Goal: Task Accomplishment & Management: Use online tool/utility

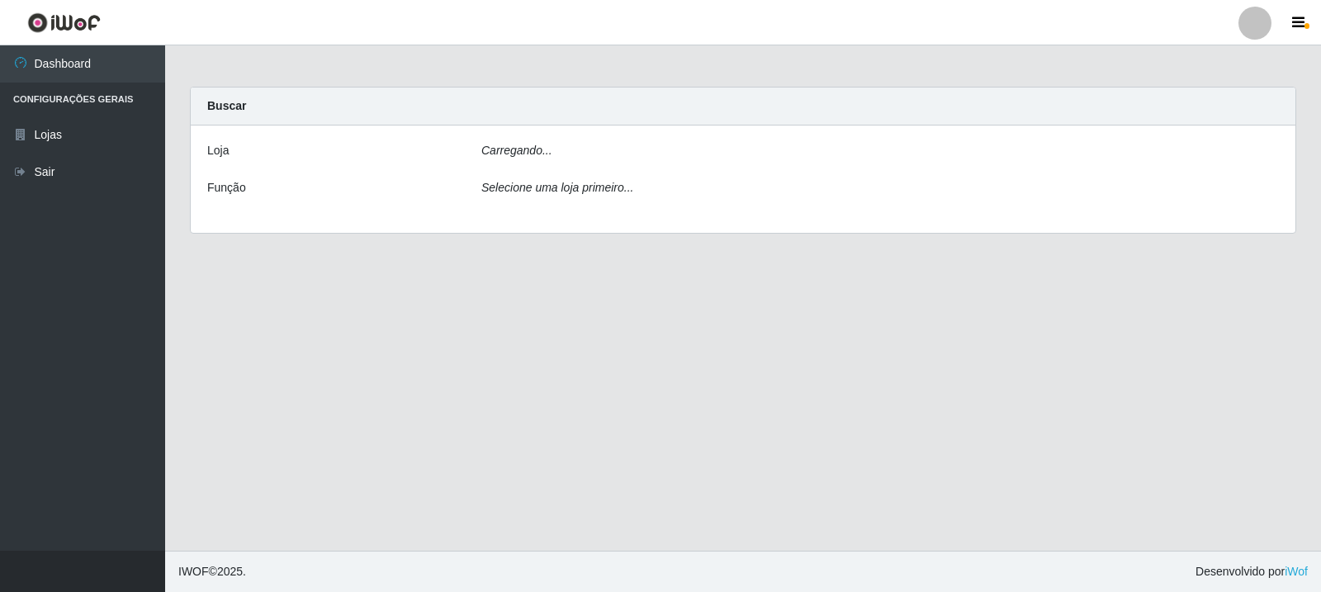
click at [696, 148] on div "Carregando..." at bounding box center [880, 154] width 822 height 24
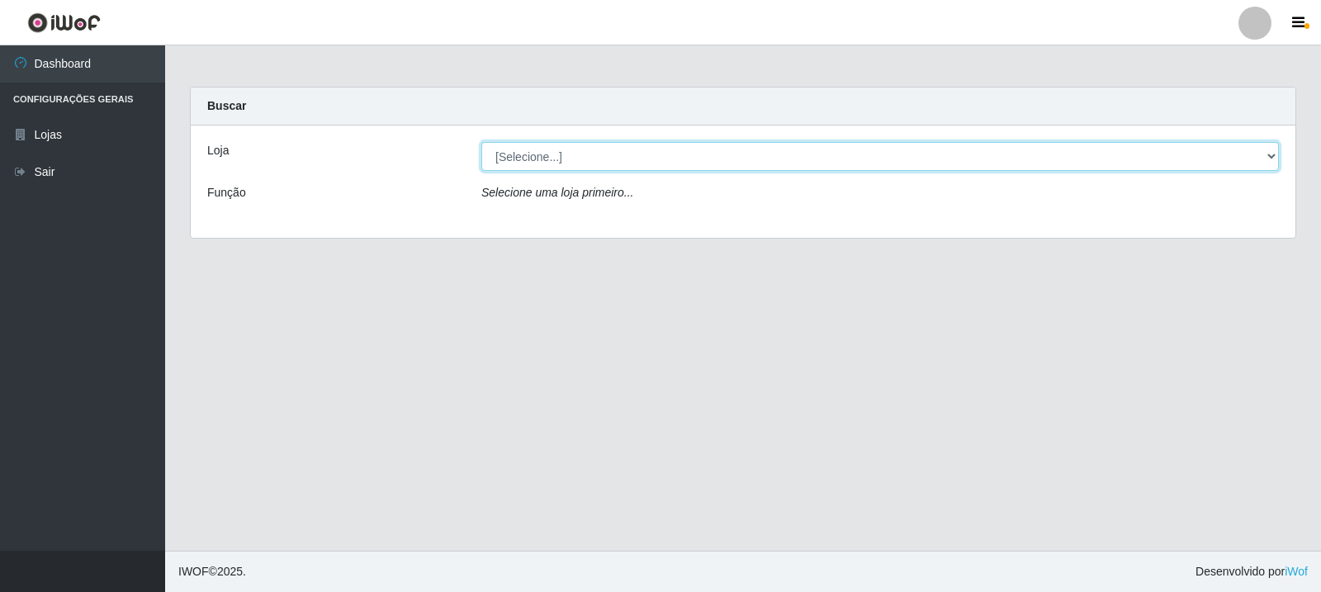
click at [726, 164] on select "[Selecione...] Rede Compras Supermercados - LOJA 3" at bounding box center [879, 156] width 797 height 29
select select "162"
click at [481, 142] on select "[Selecione...] Rede Compras Supermercados - LOJA 3" at bounding box center [879, 156] width 797 height 29
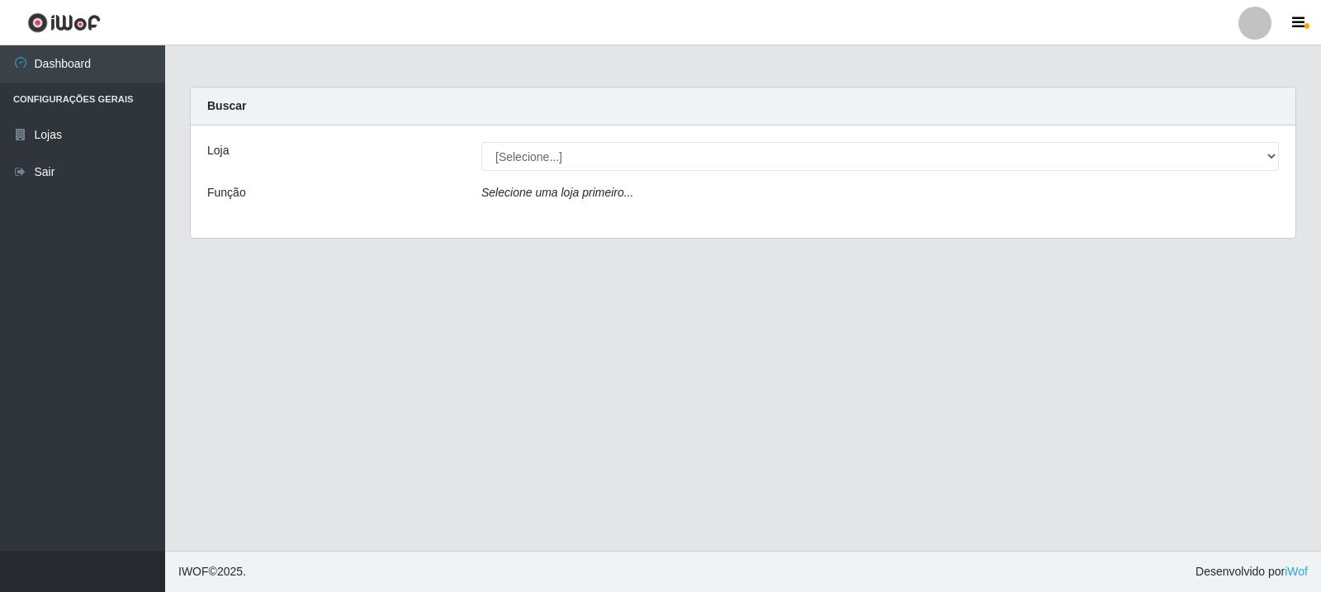
click at [635, 173] on div "Loja [Selecione...] Rede Compras Supermercados - LOJA 3 Função Selecione uma lo…" at bounding box center [743, 181] width 1104 height 112
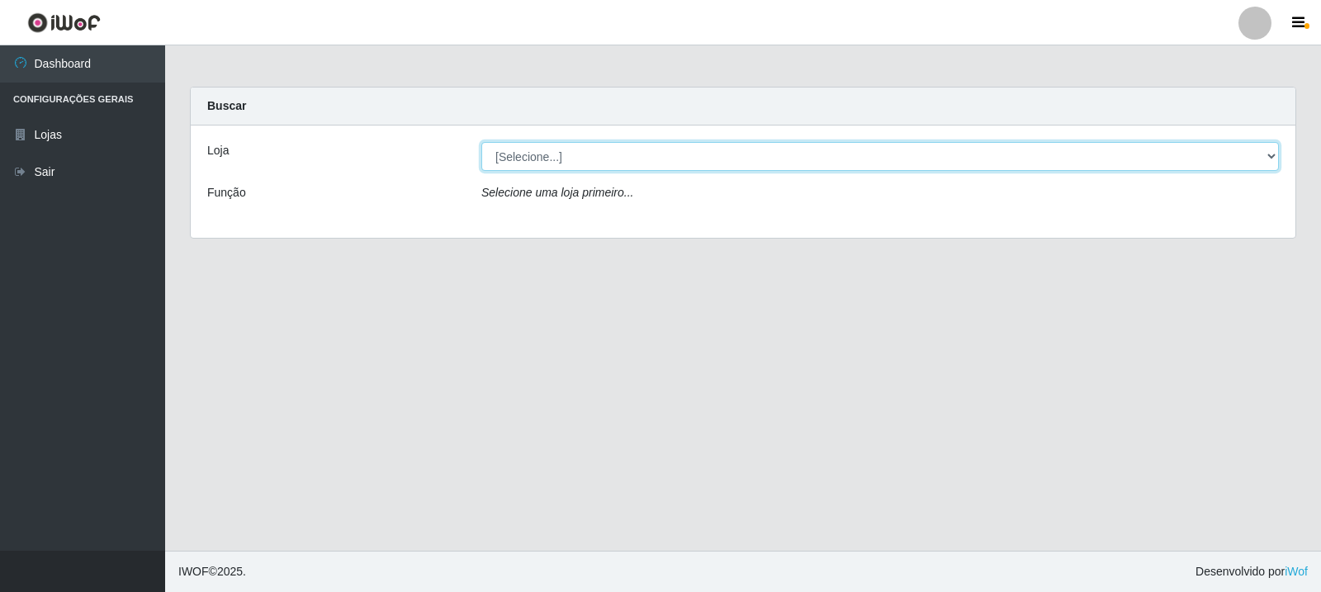
click at [1271, 150] on select "[Selecione...] Rede Compras Supermercados - LOJA 3" at bounding box center [879, 156] width 797 height 29
select select "162"
click at [481, 142] on select "[Selecione...] Rede Compras Supermercados - LOJA 3" at bounding box center [879, 156] width 797 height 29
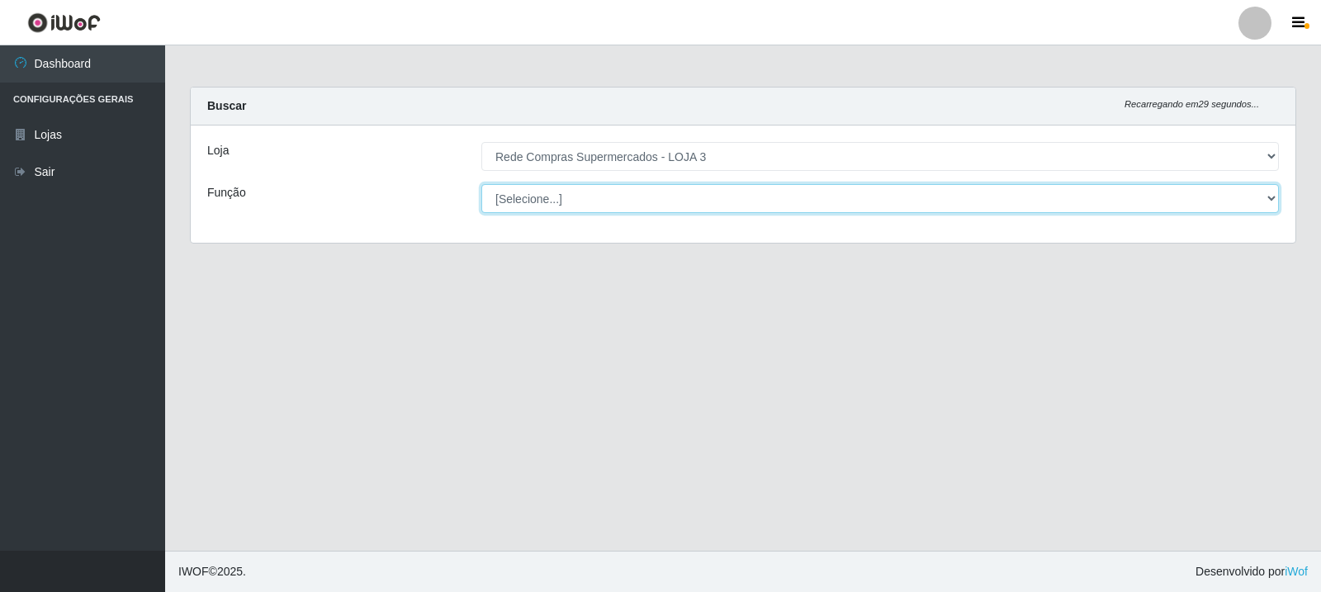
click at [647, 204] on select "[Selecione...] ASG ASG + ASG ++ Balconista Balconista + Balconista ++ Embalador…" at bounding box center [879, 198] width 797 height 29
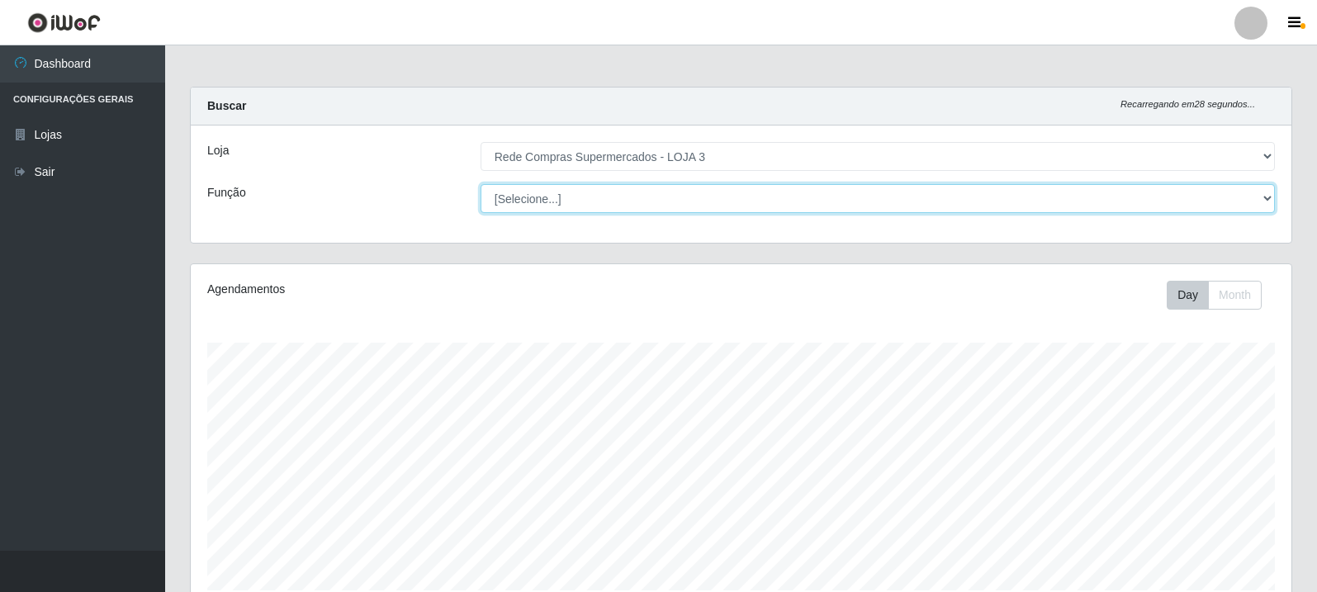
scroll to position [343, 1100]
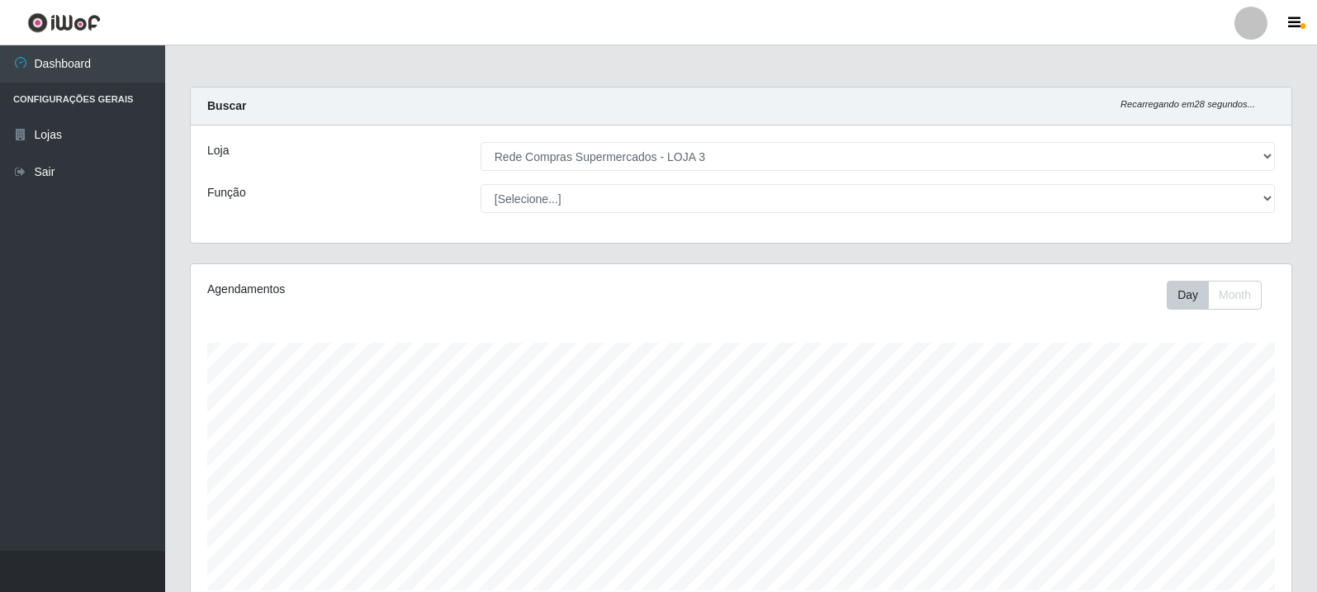
click at [381, 196] on div "Função" at bounding box center [331, 198] width 273 height 29
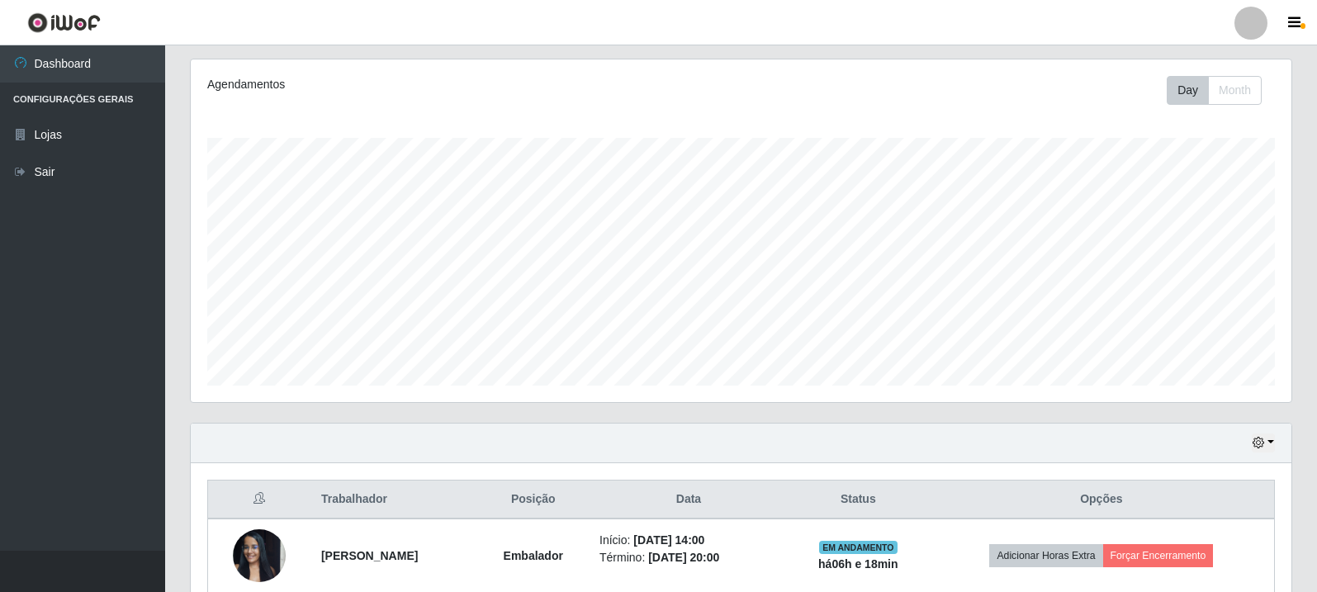
scroll to position [357, 0]
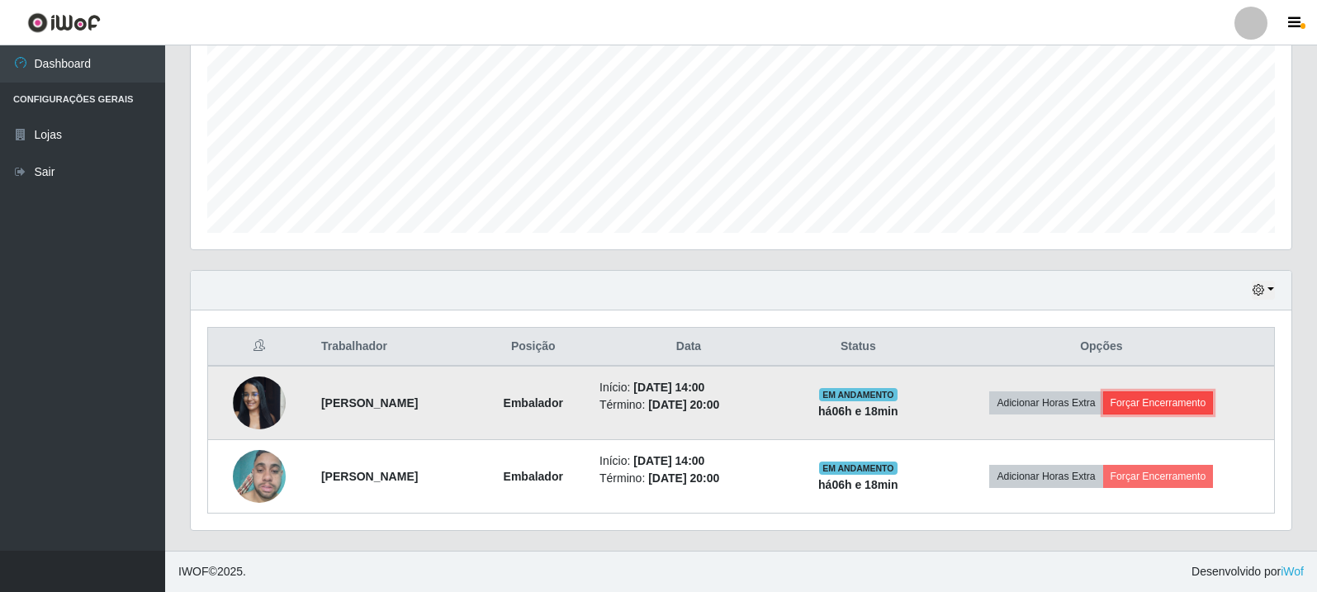
click at [1153, 404] on button "Forçar Encerramento" at bounding box center [1158, 402] width 111 height 23
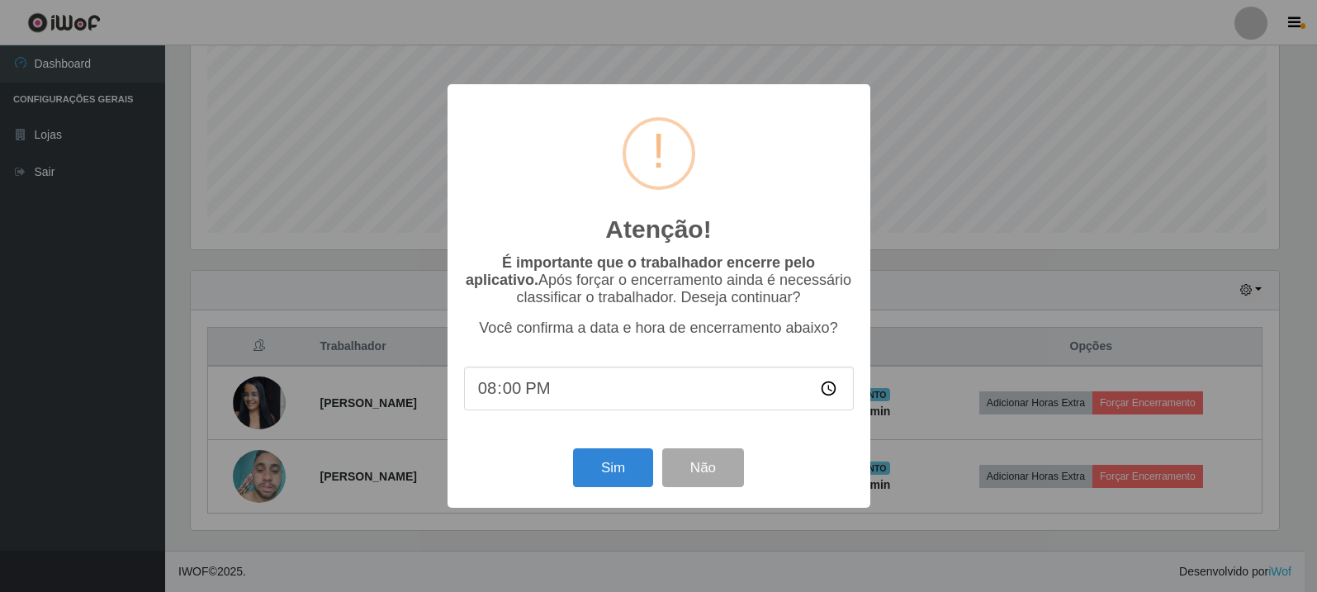
scroll to position [343, 1092]
click at [613, 481] on button "Sim" at bounding box center [615, 467] width 80 height 39
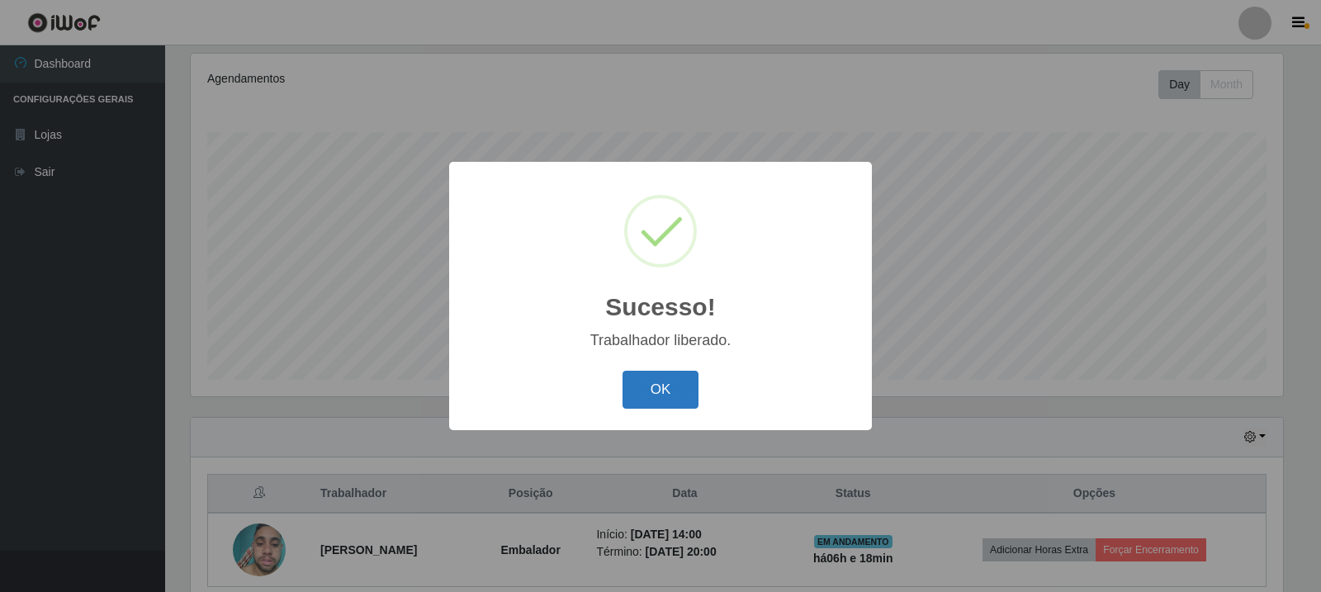
click at [691, 393] on button "OK" at bounding box center [660, 390] width 77 height 39
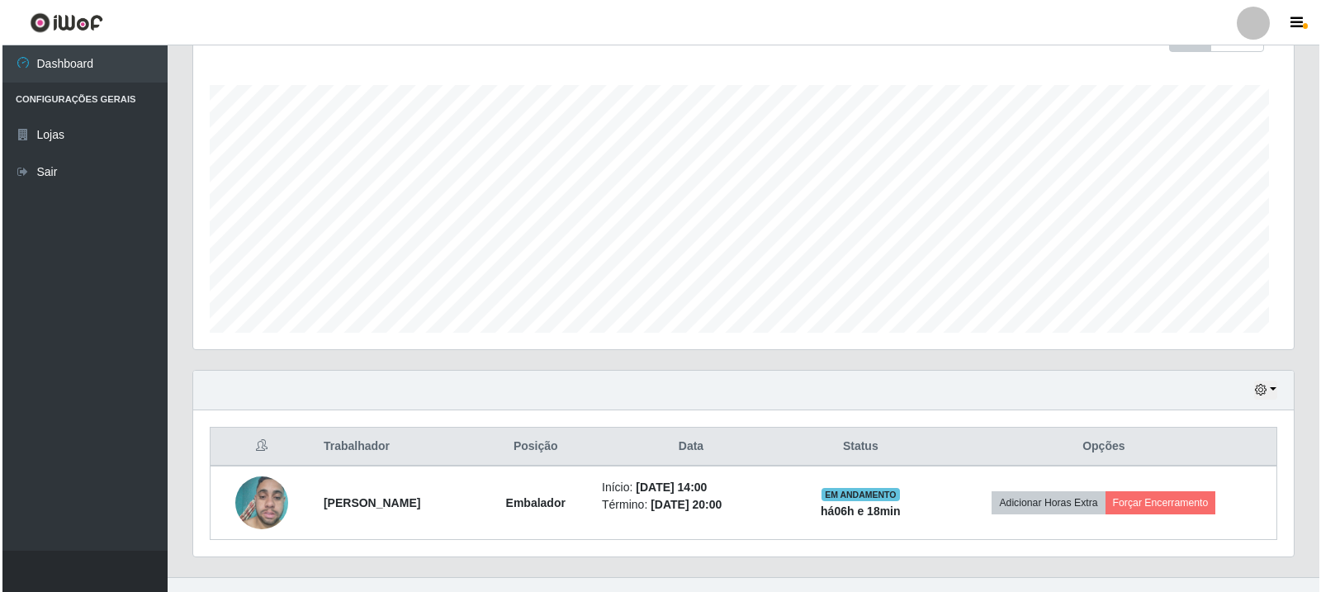
scroll to position [284, 0]
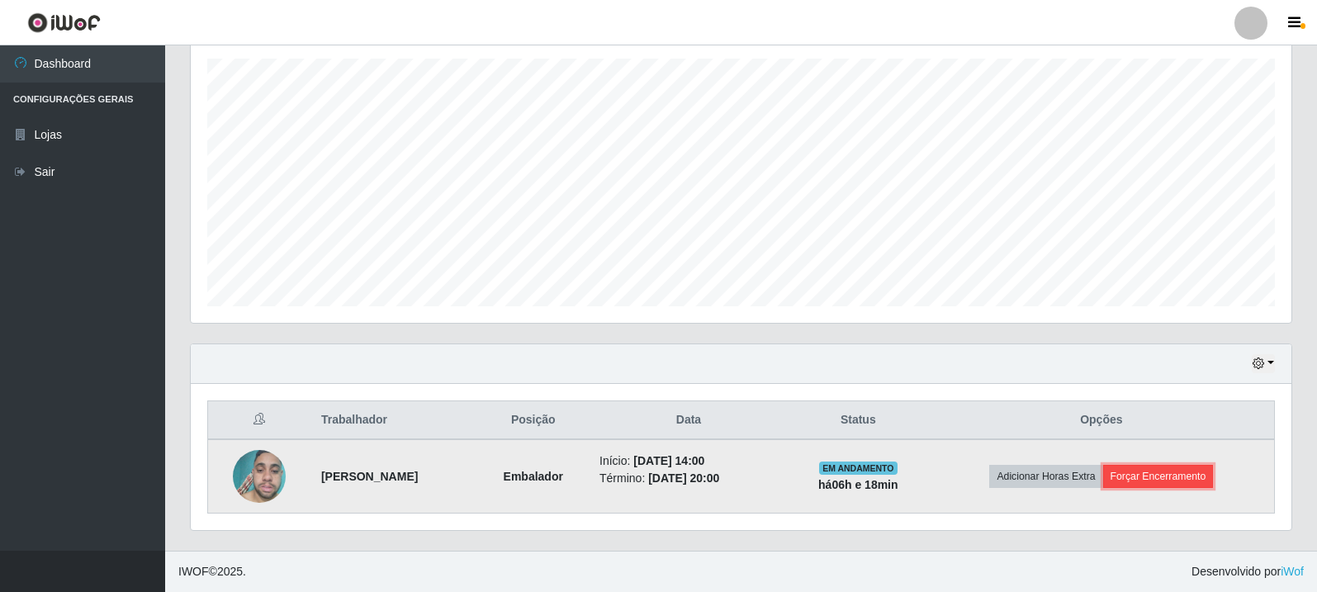
click at [1181, 471] on button "Forçar Encerramento" at bounding box center [1158, 476] width 111 height 23
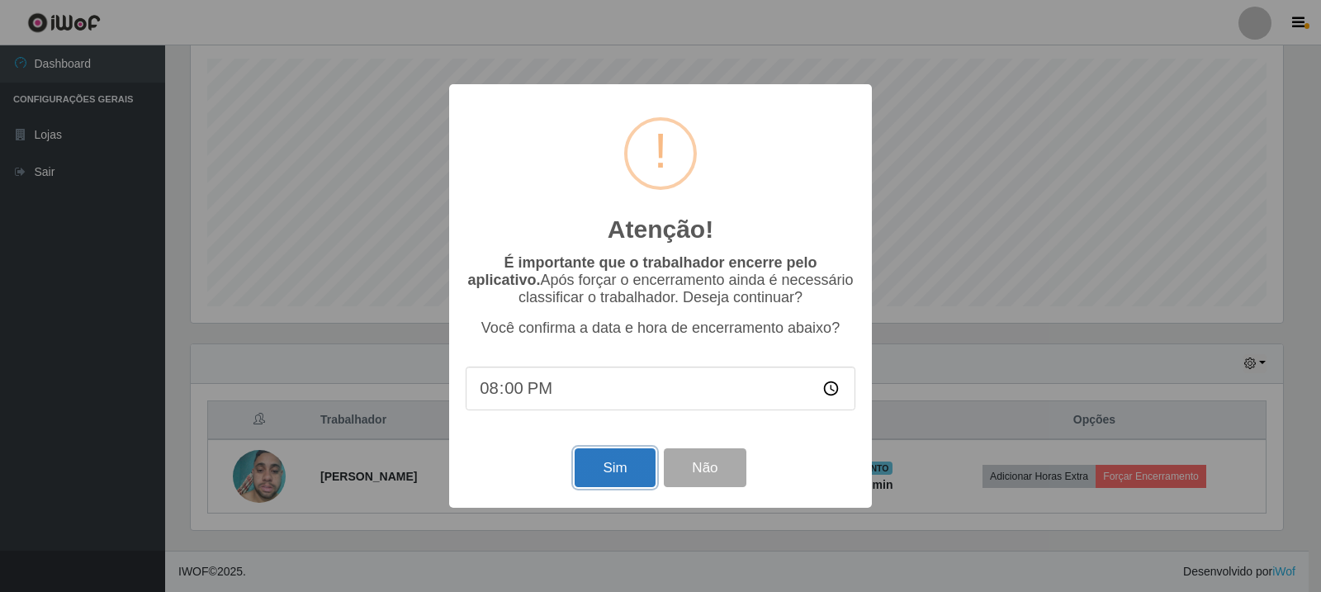
click at [591, 465] on button "Sim" at bounding box center [615, 467] width 80 height 39
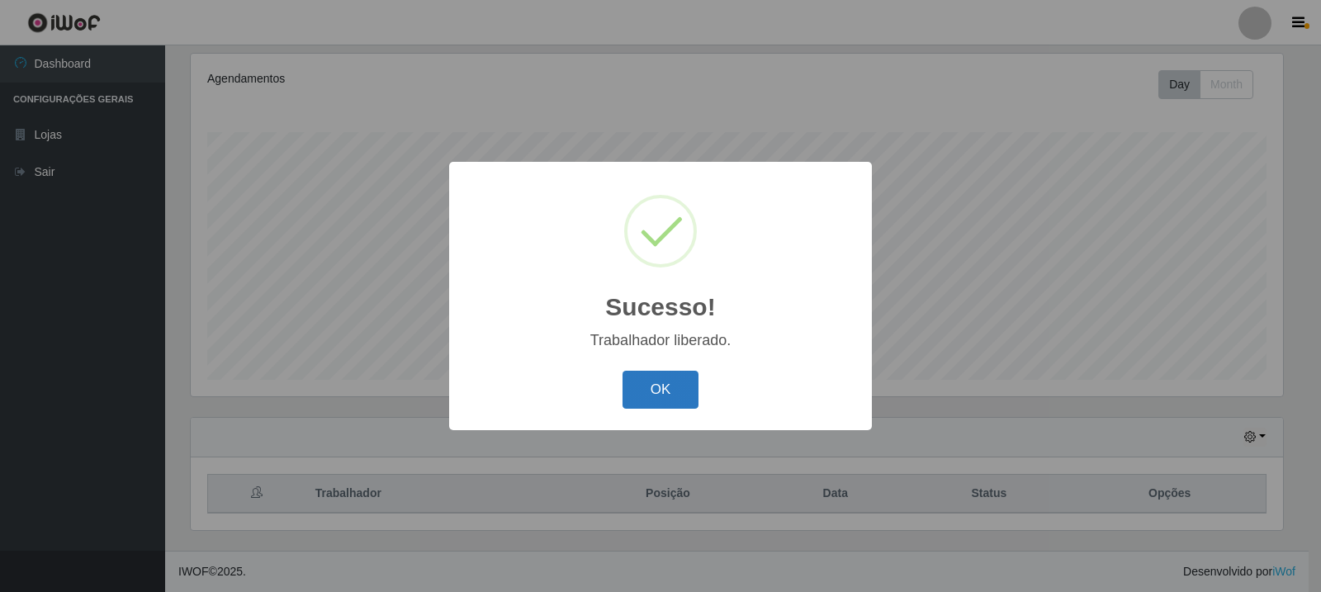
click at [638, 405] on button "OK" at bounding box center [660, 390] width 77 height 39
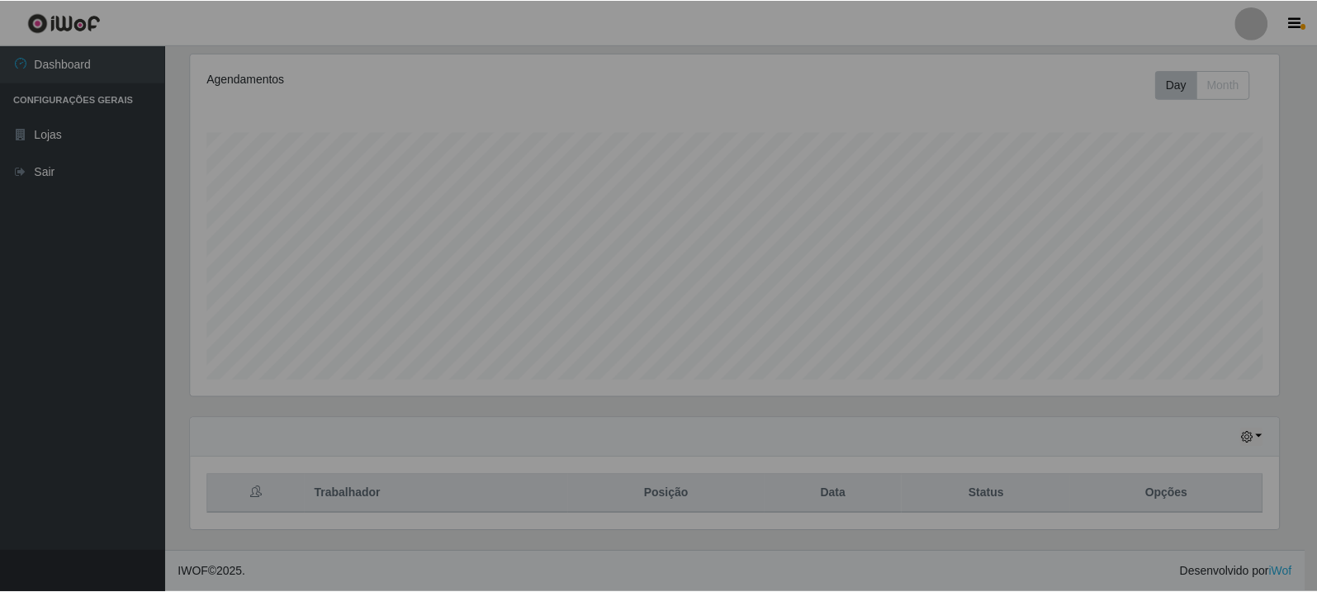
scroll to position [343, 1100]
